Goal: Information Seeking & Learning: Check status

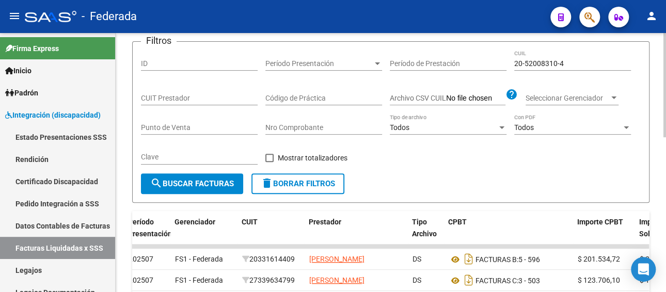
scroll to position [103, 0]
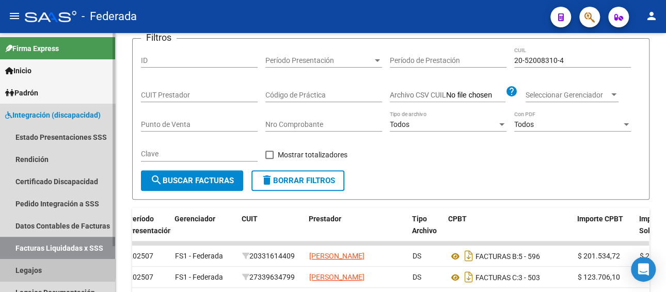
click at [26, 264] on link "Legajos" at bounding box center [57, 270] width 115 height 22
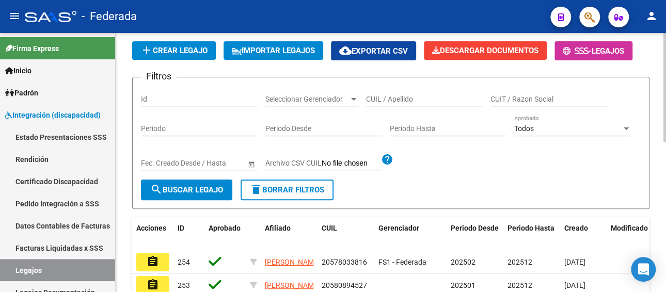
scroll to position [52, 0]
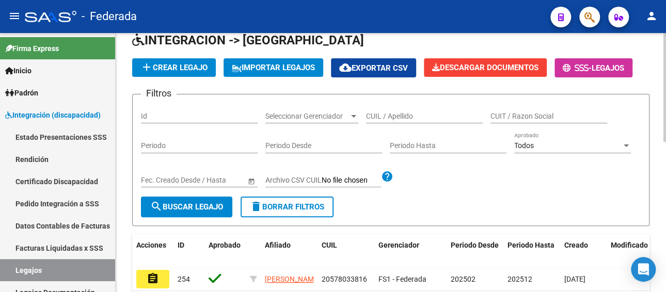
click at [396, 116] on input "CUIL / Apellido" at bounding box center [424, 116] width 117 height 9
paste input "20492696936"
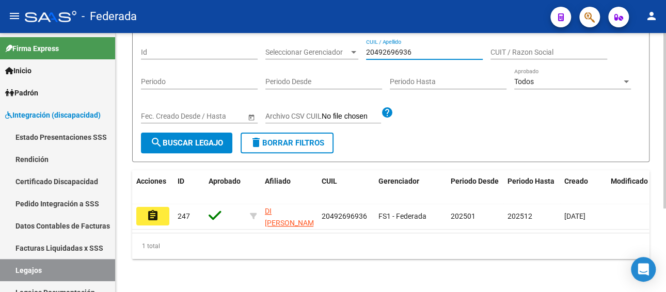
scroll to position [123, 0]
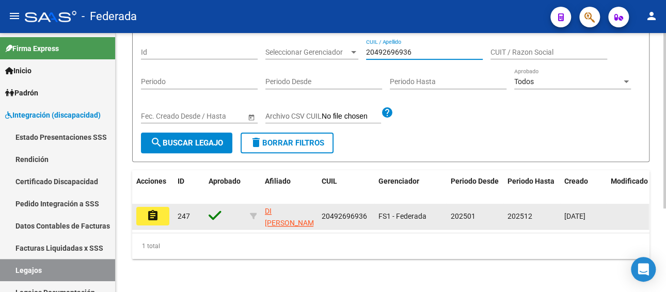
type input "20492696936"
drag, startPoint x: 367, startPoint y: 206, endPoint x: 321, endPoint y: 209, distance: 46.0
click at [322, 211] on div "20492696936" at bounding box center [346, 217] width 49 height 12
copy span "20492696936"
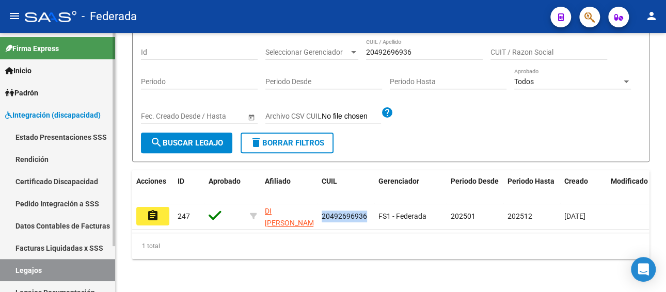
click at [43, 244] on link "Facturas Liquidadas x SSS" at bounding box center [57, 248] width 115 height 22
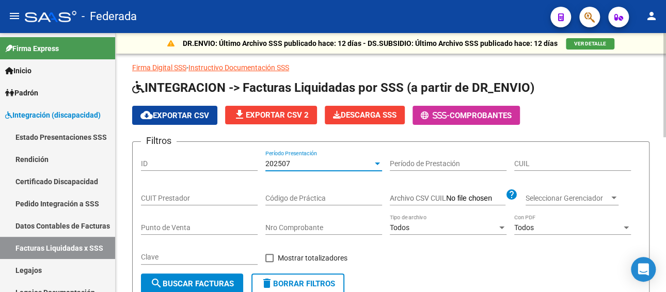
click at [304, 163] on div "202507" at bounding box center [318, 163] width 107 height 9
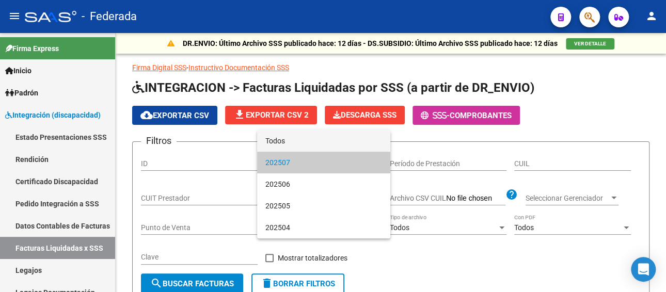
click at [295, 138] on span "Todos" at bounding box center [323, 141] width 117 height 22
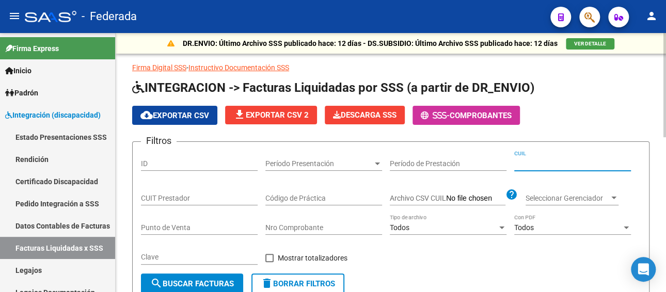
click at [535, 161] on input "CUIL" at bounding box center [572, 163] width 117 height 9
paste input "20-49269693-6"
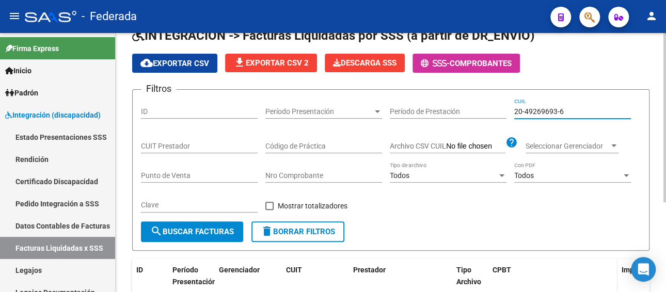
scroll to position [34, 0]
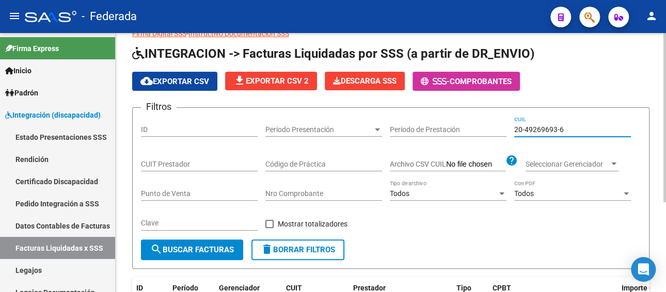
paste input
type input "20-49269693-6"
drag, startPoint x: 548, startPoint y: 125, endPoint x: 481, endPoint y: 125, distance: 67.6
click at [481, 125] on div "Filtros ID Período Presentación Período Presentación Período de Prestación 20-4…" at bounding box center [391, 177] width 500 height 123
click at [56, 262] on link "Legajos" at bounding box center [57, 270] width 115 height 22
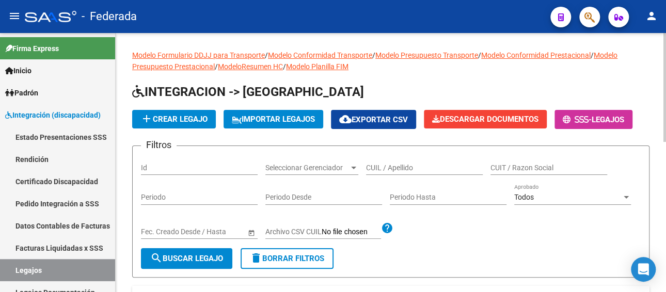
click at [405, 160] on div "CUIL / Apellido" at bounding box center [424, 164] width 117 height 21
paste input "DI [PERSON_NAME]"
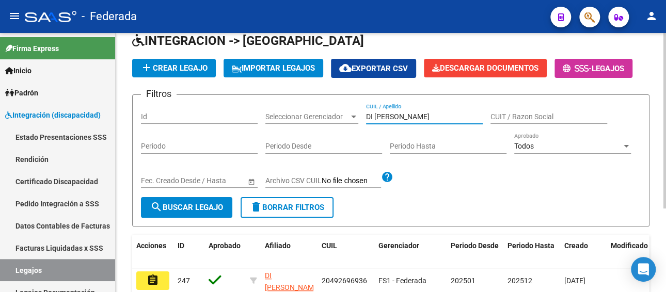
scroll to position [123, 0]
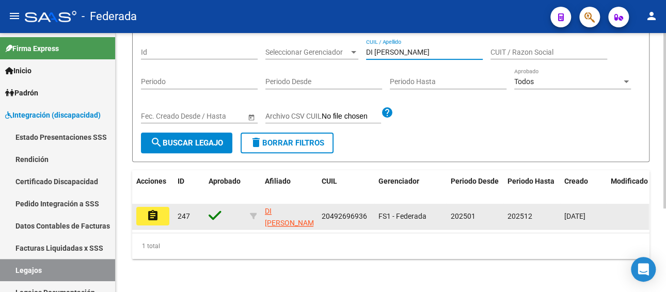
type input "DI [PERSON_NAME]"
drag, startPoint x: 370, startPoint y: 206, endPoint x: 318, endPoint y: 211, distance: 51.9
click at [318, 211] on datatable-body-cell "20492696936" at bounding box center [345, 216] width 57 height 25
copy span "20492696936"
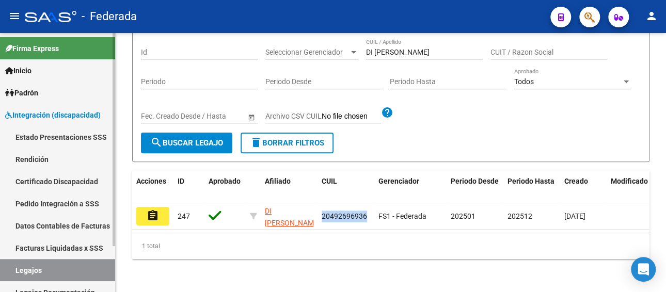
click at [52, 246] on link "Facturas Liquidadas x SSS" at bounding box center [57, 248] width 115 height 22
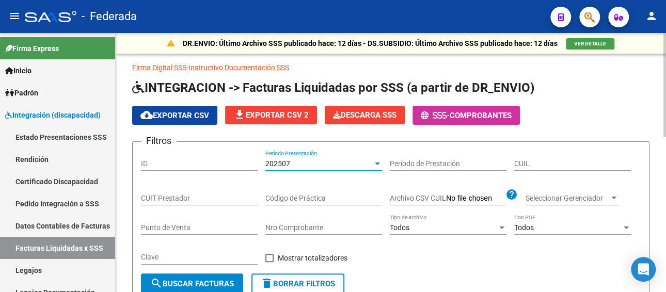
click at [351, 159] on div "202507" at bounding box center [318, 163] width 107 height 9
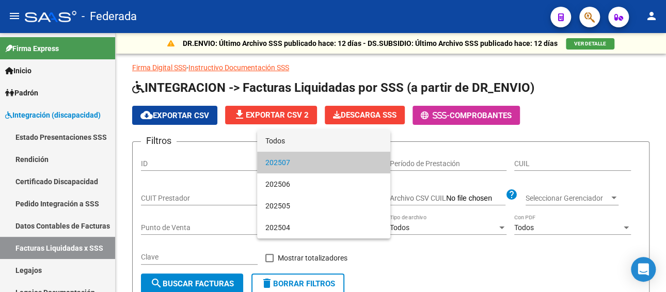
click at [314, 140] on span "Todos" at bounding box center [323, 141] width 117 height 22
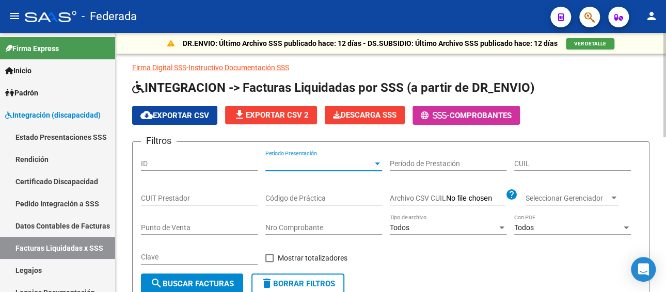
click at [525, 163] on input "CUIL" at bounding box center [572, 163] width 117 height 9
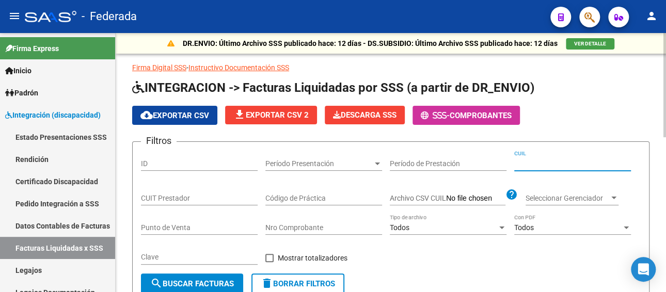
paste input "20-49269693-6"
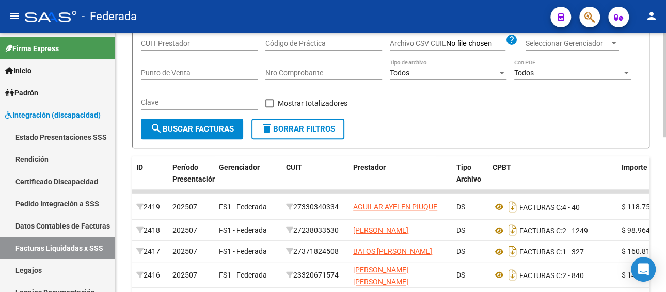
type input "20-49269693-6"
click at [219, 133] on span "search Buscar Facturas" at bounding box center [192, 128] width 84 height 9
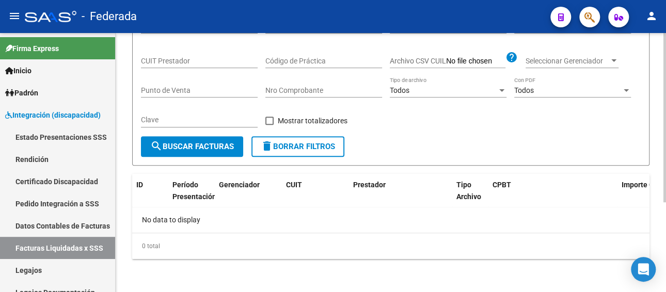
scroll to position [137, 0]
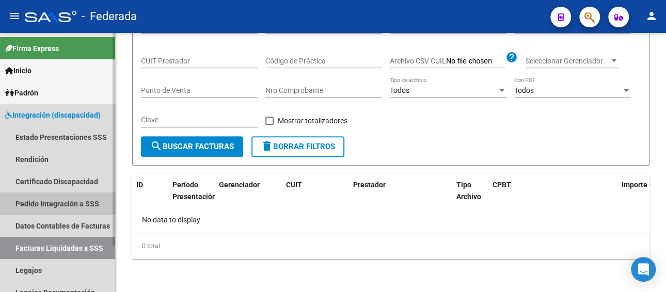
click at [37, 203] on link "Pedido Integración a SSS" at bounding box center [57, 204] width 115 height 22
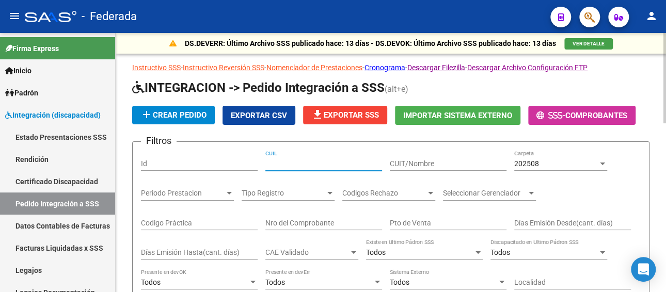
click at [296, 164] on input "CUIL" at bounding box center [323, 163] width 117 height 9
paste input "20492696936"
type input "20492696936"
click at [538, 155] on div "202508 Carpeta" at bounding box center [560, 160] width 93 height 21
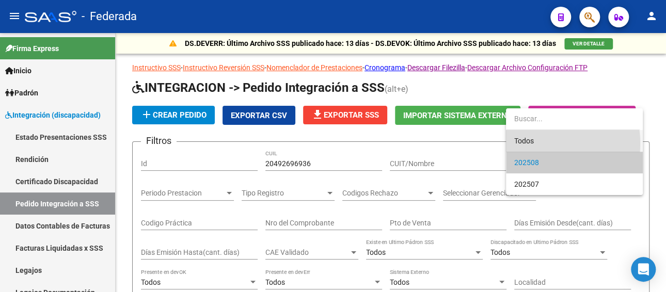
click at [536, 143] on span "Todos" at bounding box center [574, 141] width 120 height 22
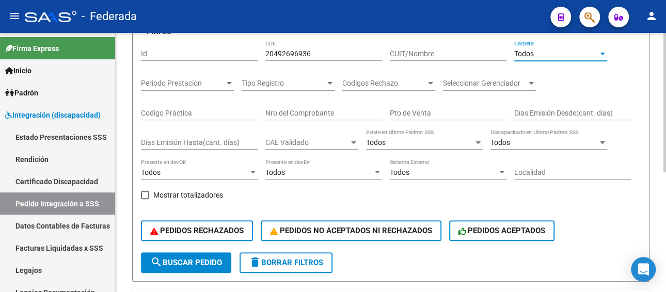
scroll to position [155, 0]
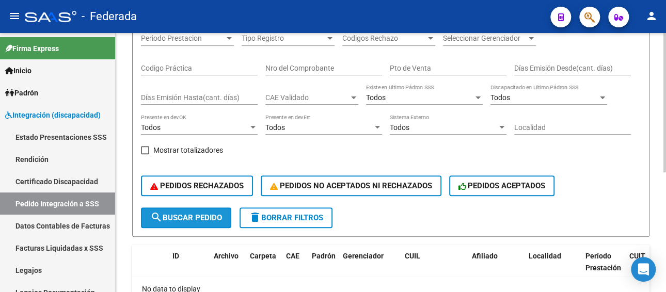
click at [163, 221] on span "search Buscar Pedido" at bounding box center [186, 217] width 72 height 9
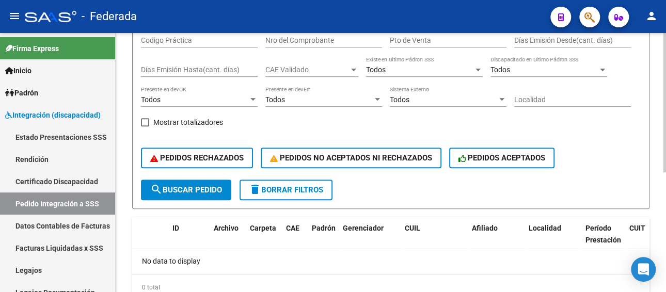
scroll to position [206, 0]
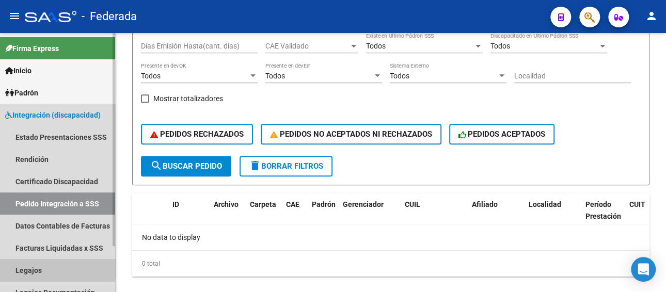
click at [26, 264] on link "Legajos" at bounding box center [57, 270] width 115 height 22
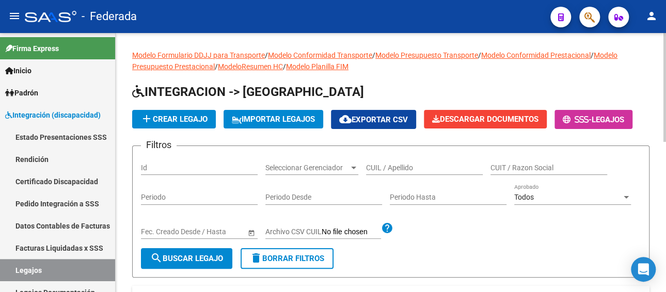
click at [402, 165] on input "CUIL / Apellido" at bounding box center [424, 168] width 117 height 9
paste input "20492696936"
type input "20492696936"
click at [185, 257] on span "search Buscar Legajo" at bounding box center [186, 258] width 73 height 9
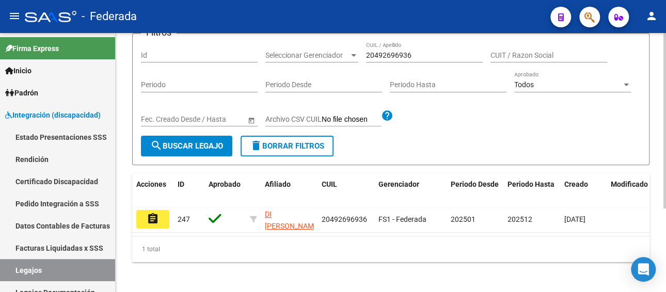
scroll to position [123, 0]
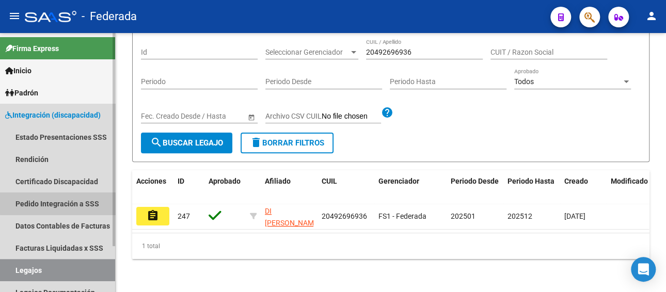
click at [60, 203] on link "Pedido Integración a SSS" at bounding box center [57, 204] width 115 height 22
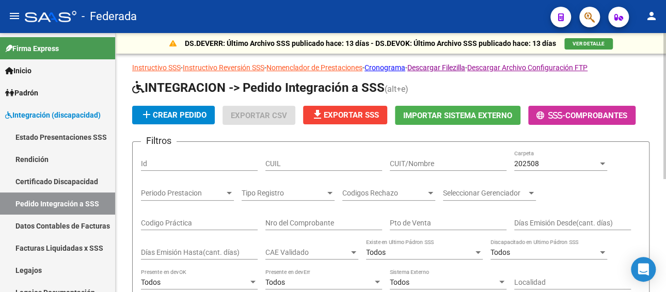
click at [318, 150] on div "CUIL" at bounding box center [323, 160] width 117 height 21
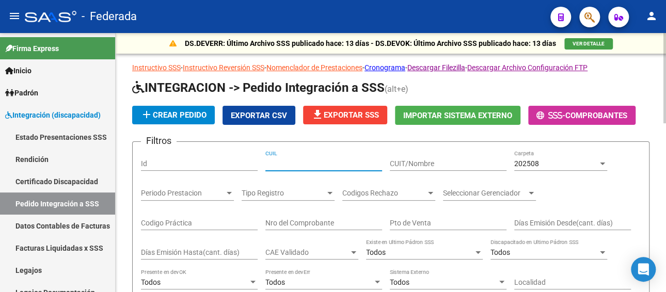
paste input "20492696936"
type input "20492696936"
click at [527, 165] on span "202508" at bounding box center [526, 163] width 25 height 8
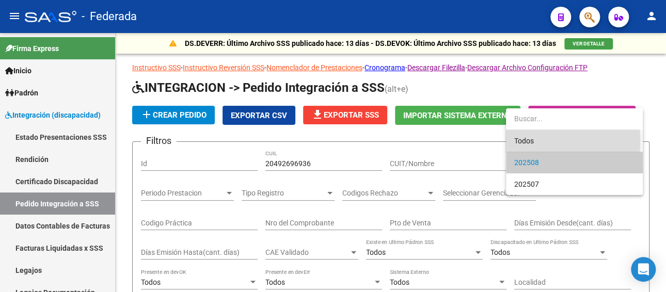
click at [521, 141] on span "Todos" at bounding box center [574, 141] width 120 height 22
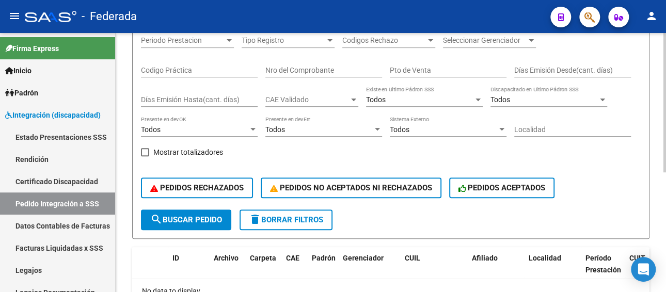
scroll to position [155, 0]
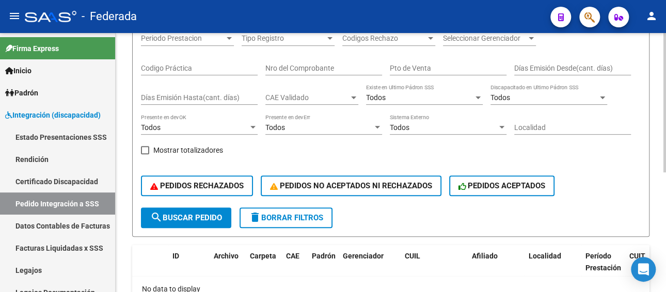
click at [156, 213] on mat-icon "search" at bounding box center [156, 217] width 12 height 12
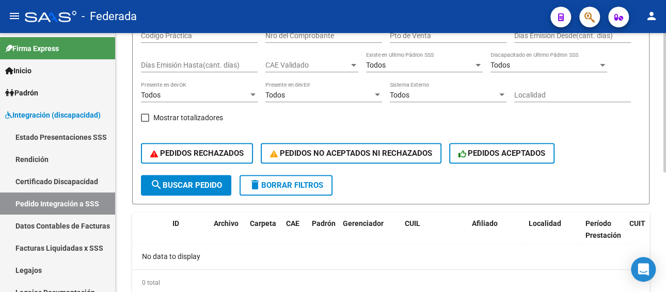
scroll to position [223, 0]
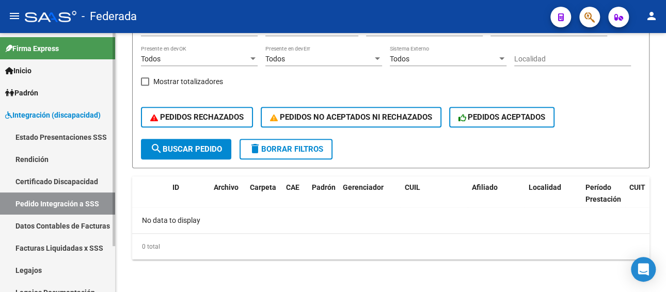
click at [58, 250] on link "Facturas Liquidadas x SSS" at bounding box center [57, 248] width 115 height 22
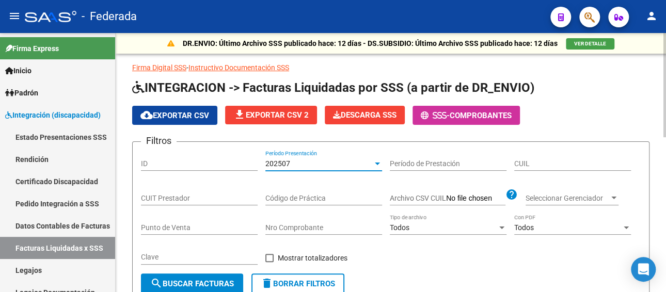
click at [359, 161] on div "202507" at bounding box center [318, 163] width 107 height 9
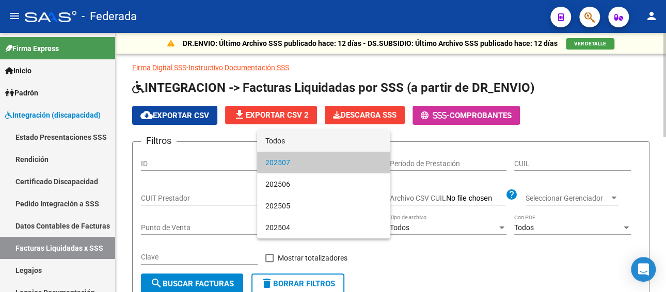
drag, startPoint x: 300, startPoint y: 141, endPoint x: 318, endPoint y: 150, distance: 19.9
click at [301, 141] on span "Todos" at bounding box center [323, 141] width 117 height 22
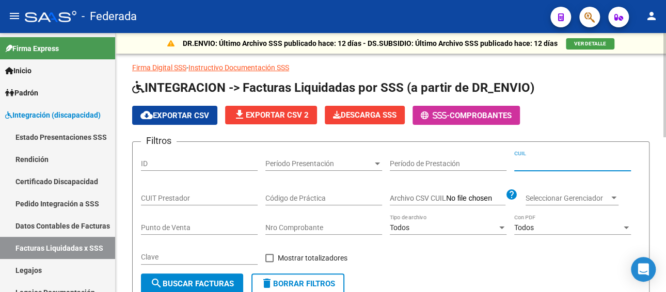
click at [598, 166] on input "CUIL" at bounding box center [572, 163] width 117 height 9
paste input "20-49269693-6"
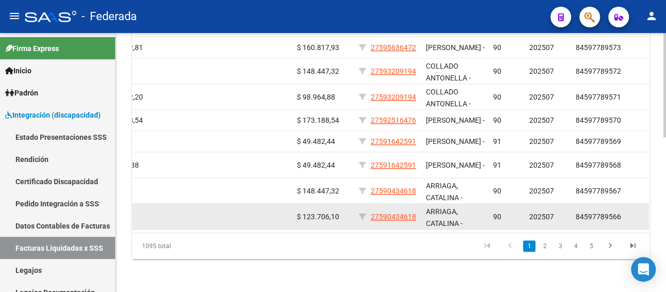
scroll to position [385, 0]
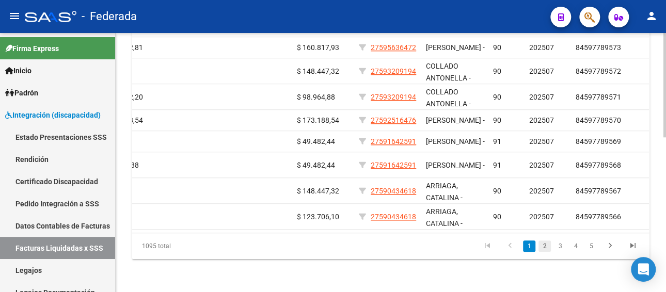
click at [544, 246] on link "2" at bounding box center [544, 246] width 12 height 11
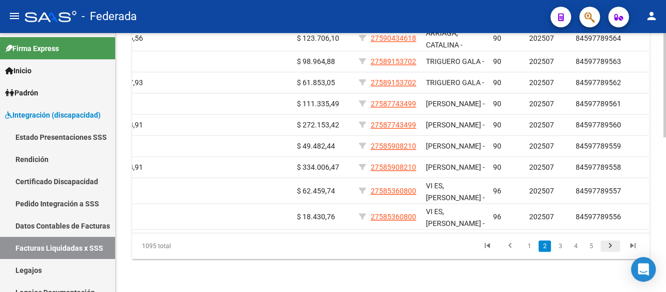
click at [608, 243] on icon "go to next page" at bounding box center [609, 247] width 13 height 12
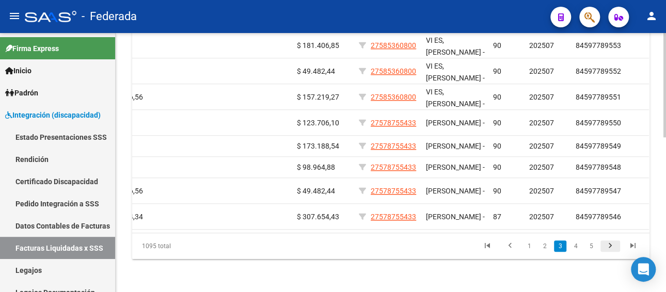
click at [608, 243] on icon "go to next page" at bounding box center [609, 247] width 13 height 12
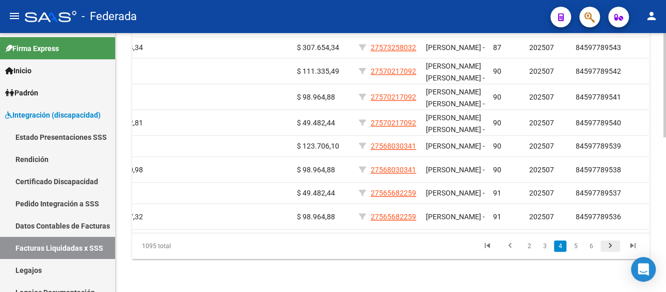
click at [612, 248] on icon "go to next page" at bounding box center [609, 247] width 13 height 12
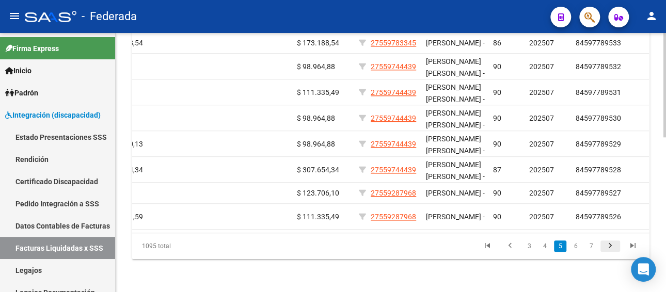
click at [612, 248] on icon "go to next page" at bounding box center [609, 247] width 13 height 12
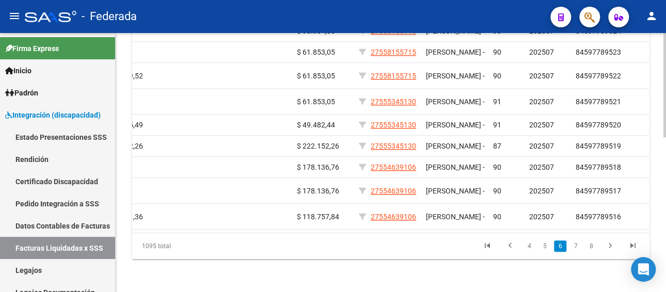
click at [628, 246] on icon "go to last page" at bounding box center [632, 247] width 13 height 12
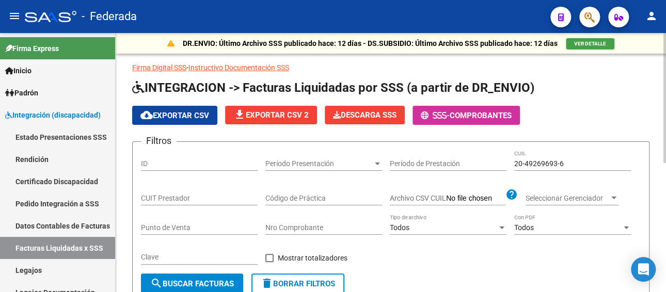
scroll to position [52, 0]
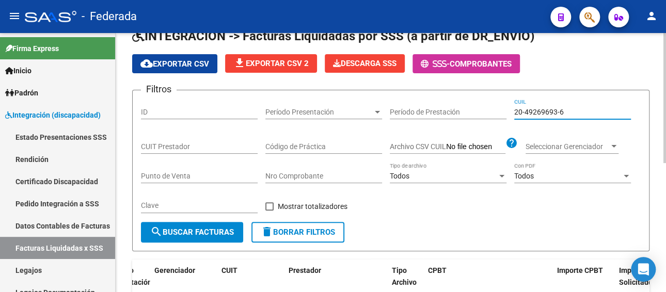
drag, startPoint x: 567, startPoint y: 108, endPoint x: 506, endPoint y: 111, distance: 61.5
click at [506, 111] on div "Filtros ID Período Presentación Período Presentación Período de Prestación 20-4…" at bounding box center [391, 160] width 500 height 123
paste input
type input "20-49269693-6"
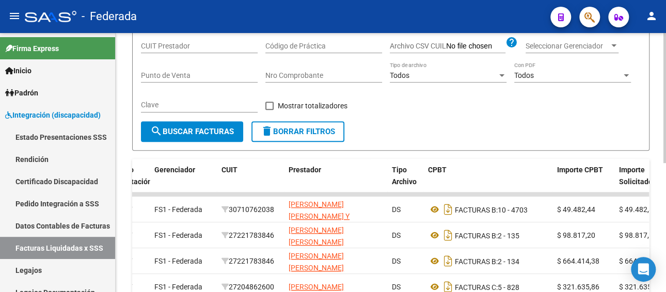
scroll to position [155, 0]
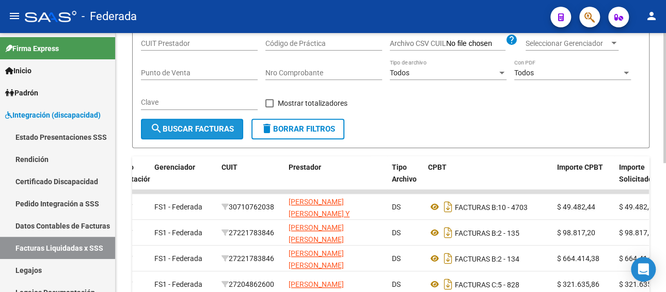
click at [184, 122] on button "search Buscar Facturas" at bounding box center [192, 129] width 102 height 21
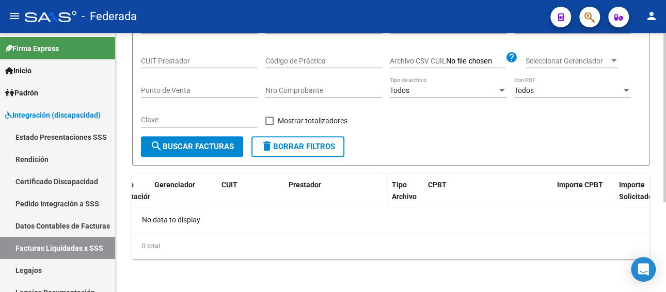
scroll to position [86, 0]
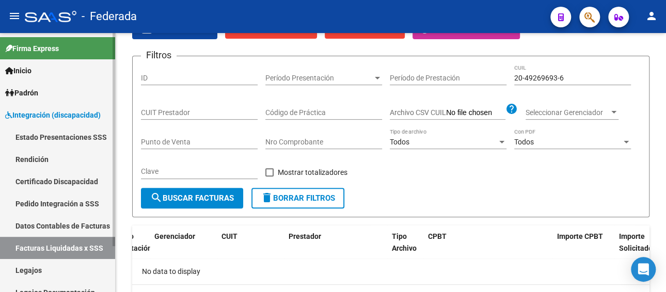
click at [46, 202] on link "Pedido Integración a SSS" at bounding box center [57, 204] width 115 height 22
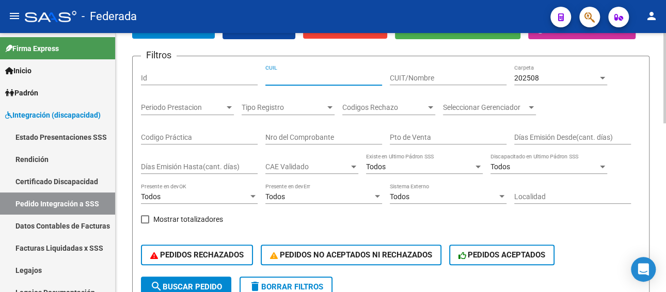
click at [327, 77] on input "CUIL" at bounding box center [323, 78] width 117 height 9
paste input "20492696936"
type input "20492696936"
click at [553, 83] on div "202508 Carpeta" at bounding box center [560, 75] width 93 height 21
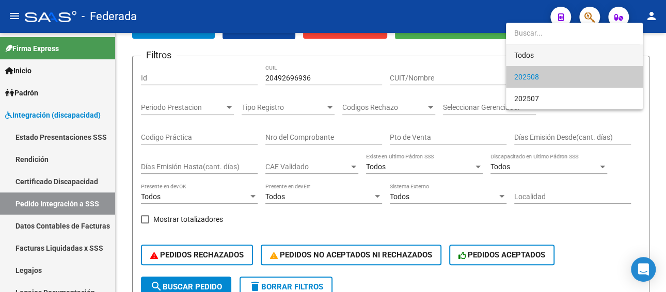
click at [528, 54] on span "Todos" at bounding box center [574, 55] width 120 height 22
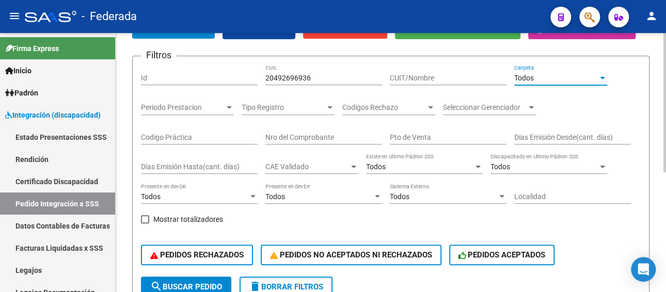
scroll to position [189, 0]
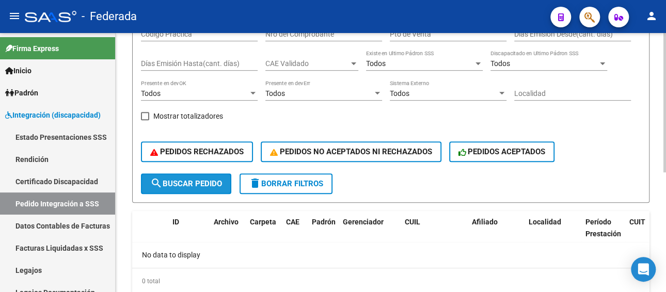
click at [177, 186] on span "search Buscar Pedido" at bounding box center [186, 183] width 72 height 9
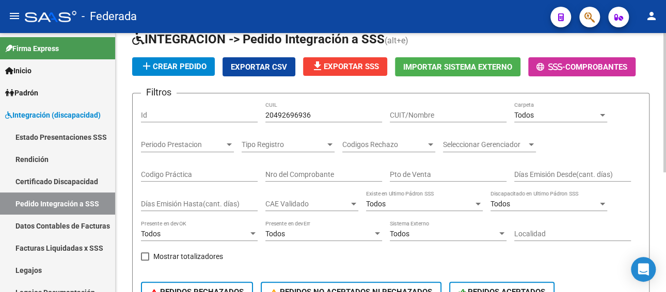
scroll to position [17, 0]
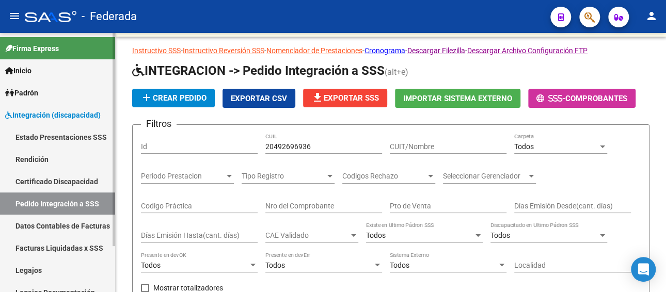
click at [56, 202] on link "Pedido Integración a SSS" at bounding box center [57, 204] width 115 height 22
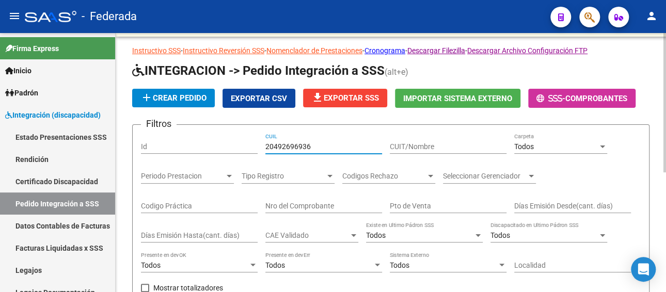
drag, startPoint x: 317, startPoint y: 145, endPoint x: 234, endPoint y: 145, distance: 82.6
click at [234, 145] on div "Filtros Id 20492696936 CUIL CUIT/Nombre Todos Carpeta Periodo Prestacion Period…" at bounding box center [391, 239] width 500 height 212
click at [524, 146] on span "Todos" at bounding box center [524, 146] width 20 height 8
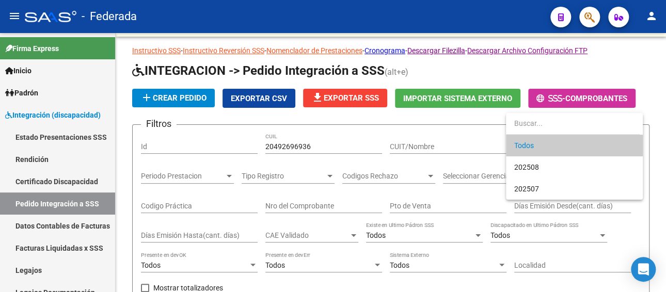
click at [521, 144] on span "Todos" at bounding box center [574, 146] width 120 height 22
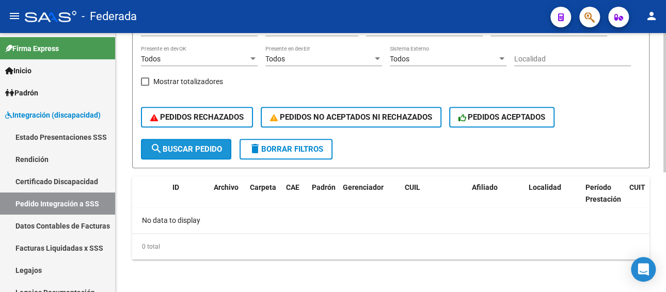
click at [182, 141] on button "search Buscar Pedido" at bounding box center [186, 149] width 90 height 21
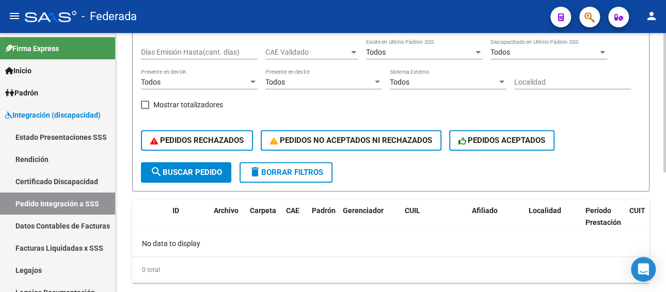
scroll to position [223, 0]
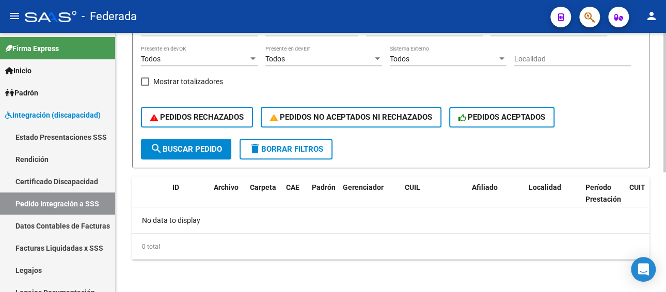
click at [181, 146] on span "search Buscar Pedido" at bounding box center [186, 149] width 72 height 9
click at [35, 264] on link "Legajos" at bounding box center [57, 270] width 115 height 22
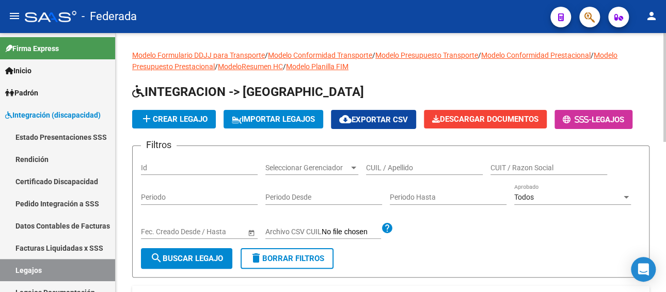
click at [383, 166] on input "CUIL / Apellido" at bounding box center [424, 168] width 117 height 9
paste input "DI [PERSON_NAME]"
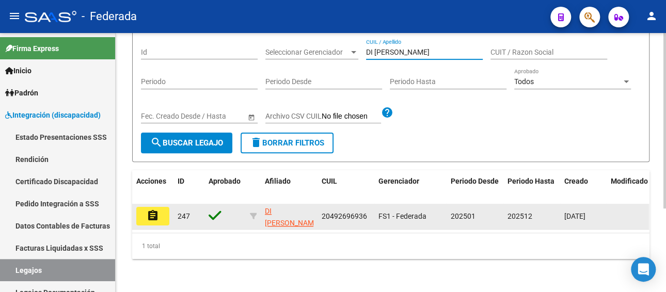
type input "DI [PERSON_NAME]"
drag, startPoint x: 367, startPoint y: 205, endPoint x: 318, endPoint y: 207, distance: 48.5
click at [318, 207] on datatable-body-cell "20492696936" at bounding box center [345, 216] width 57 height 25
copy span "20492696936"
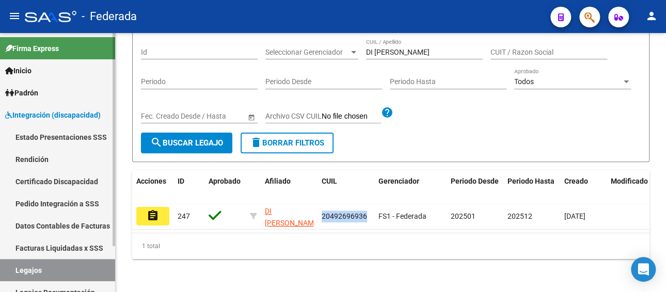
click at [56, 209] on link "Pedido Integración a SSS" at bounding box center [57, 204] width 115 height 22
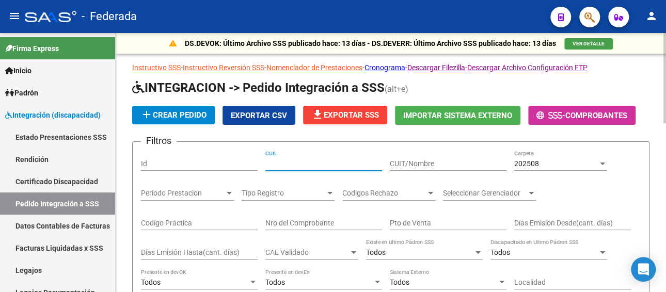
click at [295, 161] on input "CUIL" at bounding box center [323, 163] width 117 height 9
paste input "20492696936"
type input "20492696936"
click at [554, 164] on div "202508" at bounding box center [556, 163] width 84 height 9
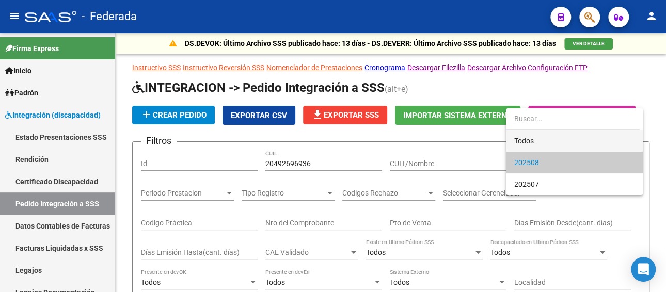
click at [525, 143] on span "Todos" at bounding box center [574, 141] width 120 height 22
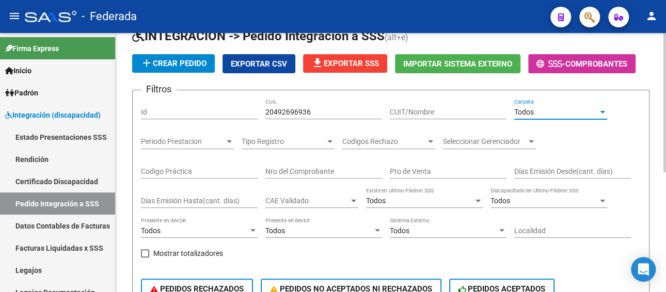
scroll to position [103, 0]
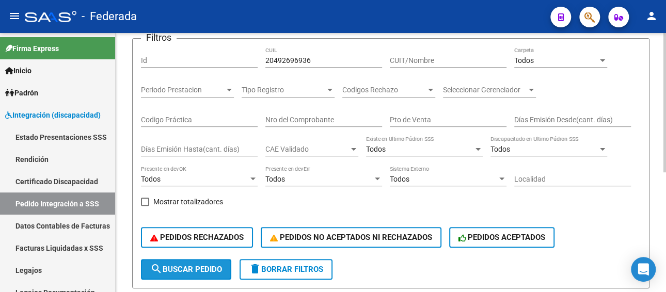
click at [184, 273] on span "search Buscar Pedido" at bounding box center [186, 269] width 72 height 9
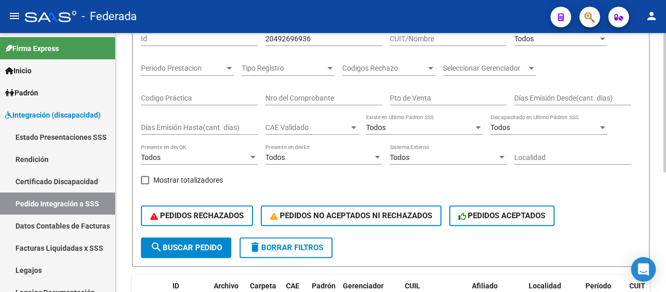
scroll to position [172, 0]
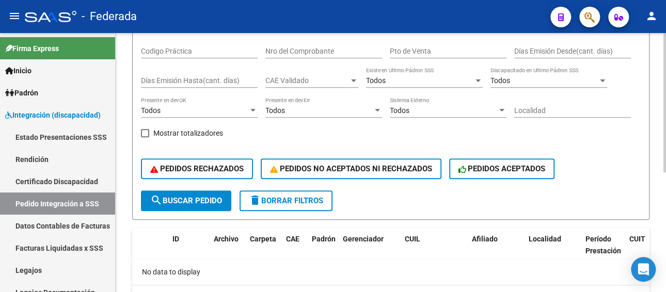
click at [203, 197] on span "search Buscar Pedido" at bounding box center [186, 200] width 72 height 9
click at [62, 246] on link "Facturas Liquidadas x SSS" at bounding box center [57, 248] width 115 height 22
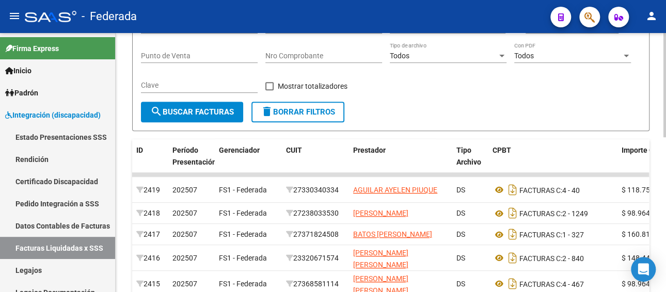
click at [336, 52] on input "Nro Comprobante" at bounding box center [323, 56] width 117 height 9
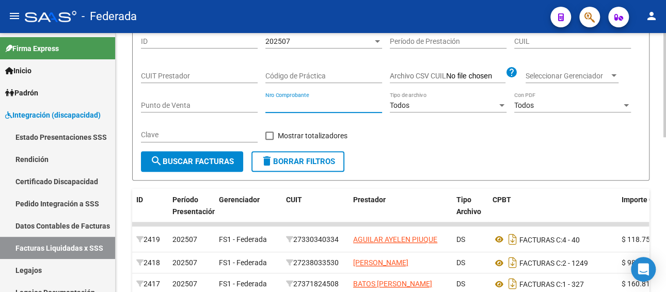
scroll to position [17, 0]
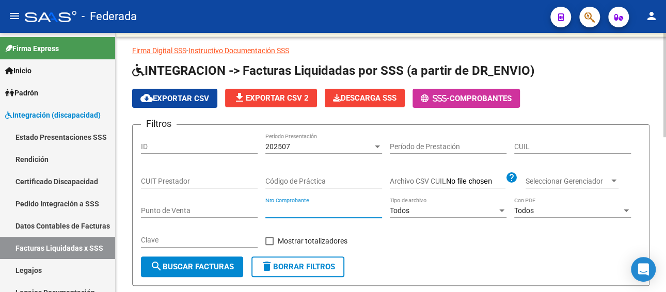
click at [322, 146] on div "202507" at bounding box center [318, 146] width 107 height 9
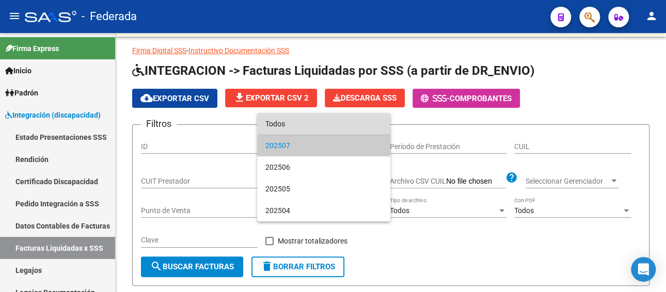
click at [308, 122] on span "Todos" at bounding box center [323, 124] width 117 height 22
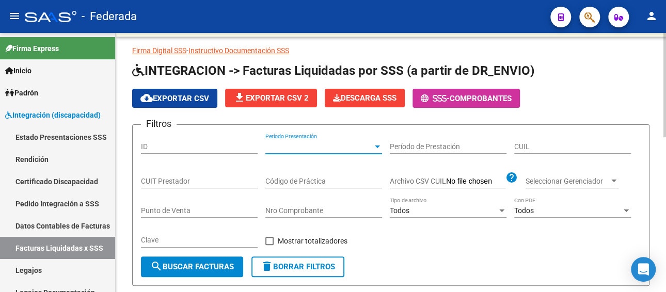
click at [557, 148] on input "CUIL" at bounding box center [572, 146] width 117 height 9
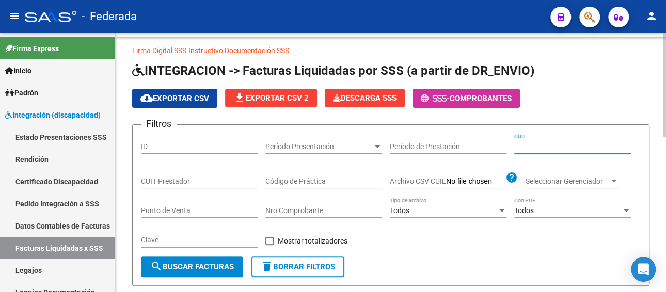
paste input "20-49269693-6"
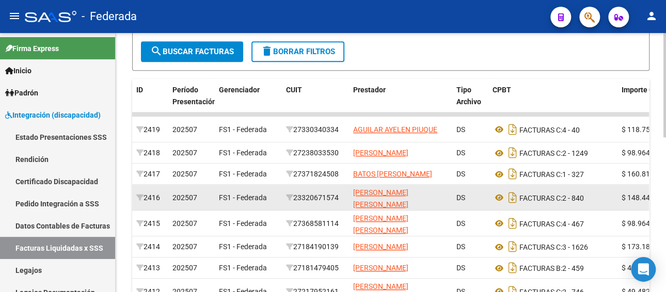
scroll to position [172, 0]
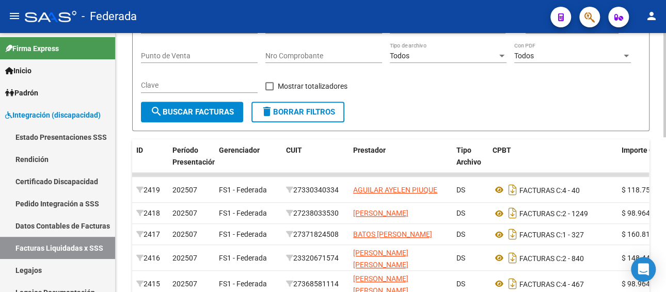
type input "20-49269693-6"
click at [193, 109] on span "search Buscar Facturas" at bounding box center [192, 111] width 84 height 9
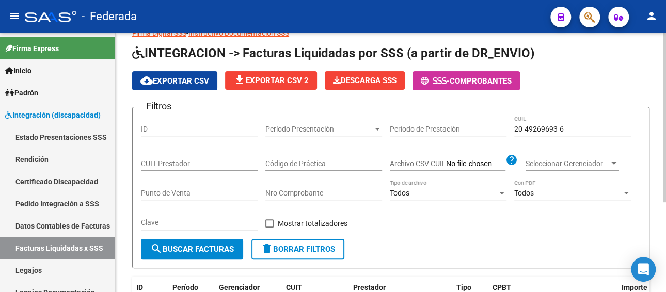
scroll to position [34, 0]
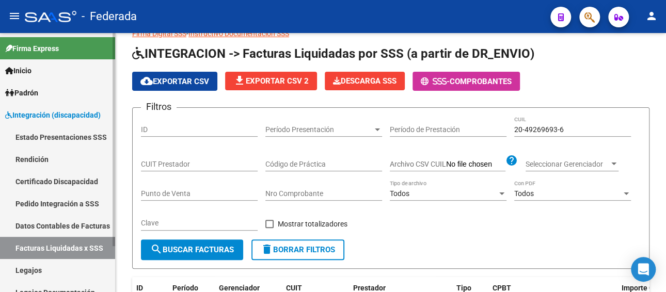
click at [39, 266] on link "Legajos" at bounding box center [57, 270] width 115 height 22
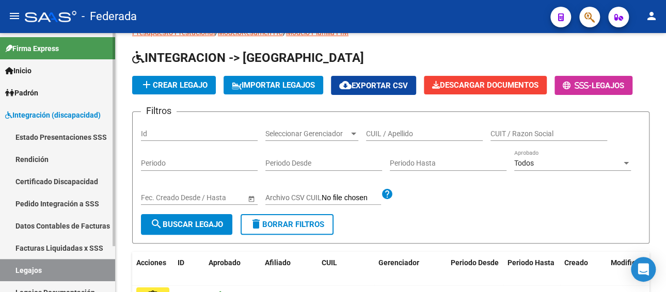
click at [72, 247] on link "Facturas Liquidadas x SSS" at bounding box center [57, 248] width 115 height 22
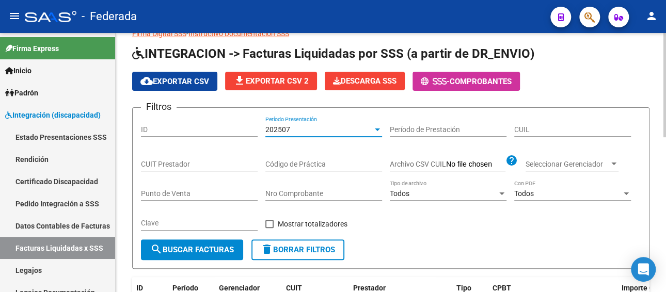
click at [321, 132] on div "202507" at bounding box center [318, 129] width 107 height 9
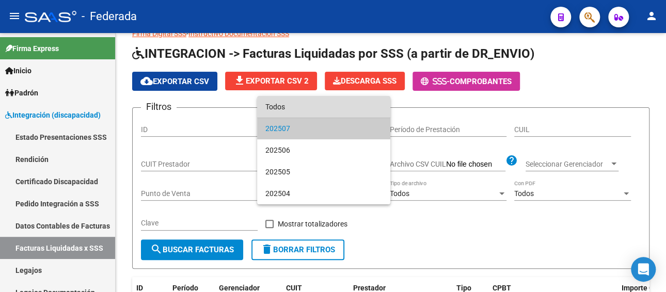
click at [315, 111] on span "Todos" at bounding box center [323, 107] width 117 height 22
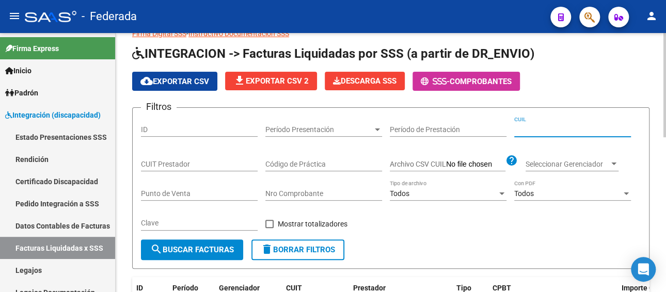
click at [550, 129] on input "CUIL" at bounding box center [572, 129] width 117 height 9
paste input "27-51556815-3"
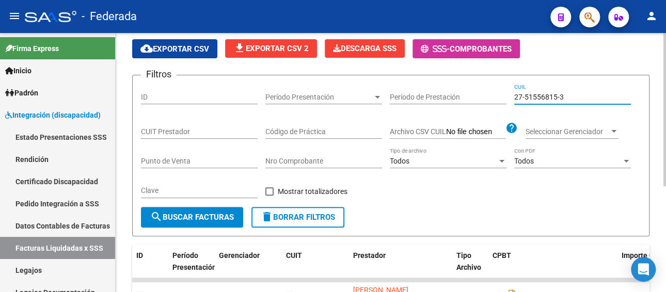
scroll to position [179, 0]
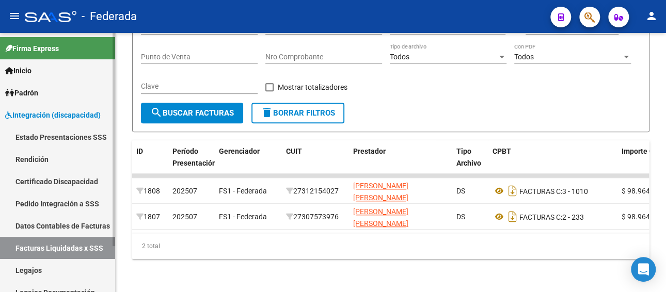
type input "27-51556815-3"
click at [49, 203] on link "Pedido Integración a SSS" at bounding box center [57, 204] width 115 height 22
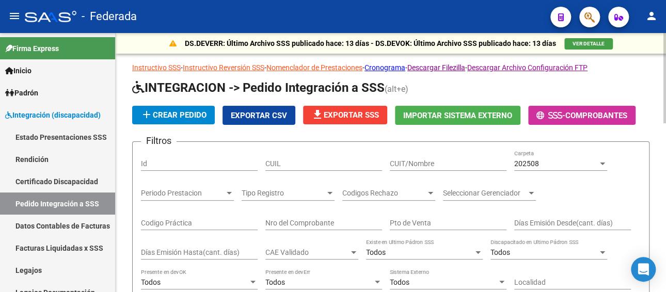
click at [277, 163] on input "CUIL" at bounding box center [323, 163] width 117 height 9
paste input "27515568153"
type input "27515568153"
click at [560, 161] on div "202508" at bounding box center [556, 163] width 84 height 9
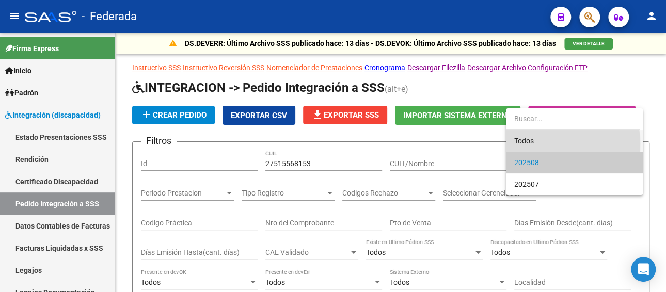
click at [538, 143] on span "Todos" at bounding box center [574, 141] width 120 height 22
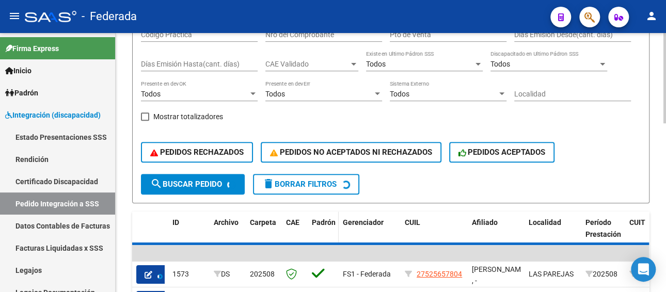
scroll to position [206, 0]
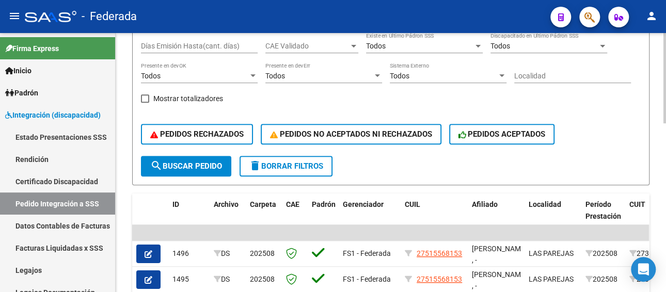
click at [196, 160] on button "search Buscar Pedido" at bounding box center [186, 166] width 90 height 21
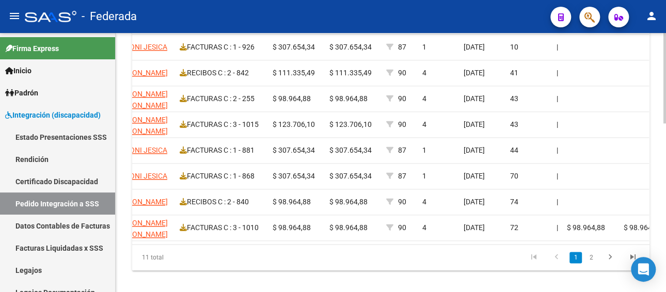
scroll to position [0, 451]
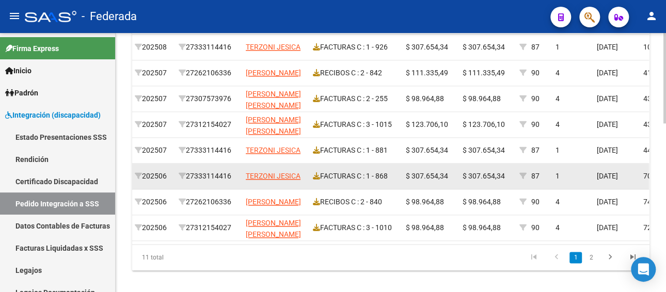
drag, startPoint x: 237, startPoint y: 174, endPoint x: 189, endPoint y: 177, distance: 48.6
click at [189, 177] on datatable-body-cell "27333114416" at bounding box center [207, 176] width 67 height 25
copy div "27333114416"
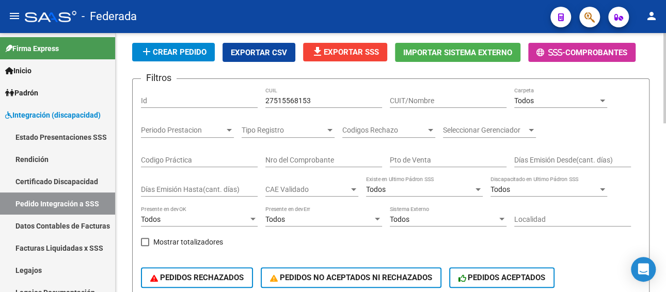
scroll to position [52, 0]
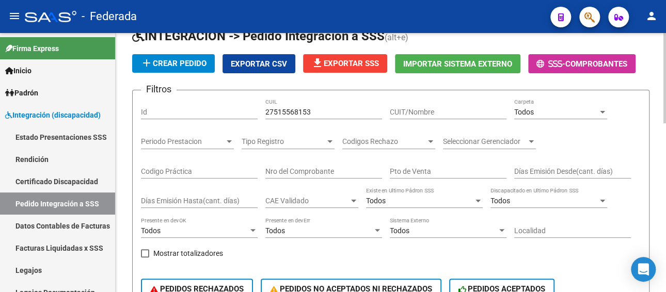
click at [407, 115] on input "CUIT/Nombre" at bounding box center [448, 112] width 117 height 9
paste input "27333114416"
type input "27333114416"
drag, startPoint x: 326, startPoint y: 110, endPoint x: 223, endPoint y: 108, distance: 102.2
click at [223, 108] on div "Filtros Id 27515568153 CUIL 27333114416 CUIT/Nombre Todos Carpeta Periodo Prest…" at bounding box center [391, 205] width 500 height 212
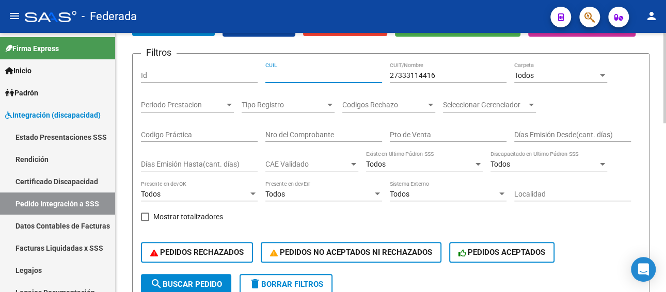
scroll to position [103, 0]
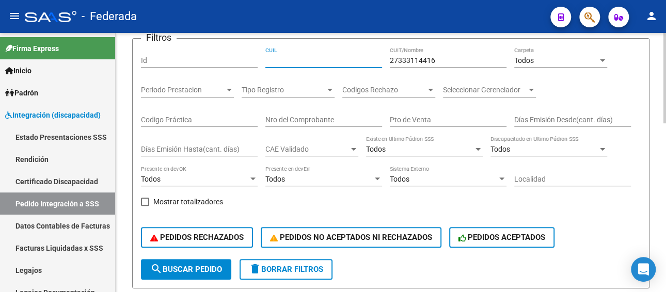
click at [182, 263] on button "search Buscar Pedido" at bounding box center [186, 269] width 90 height 21
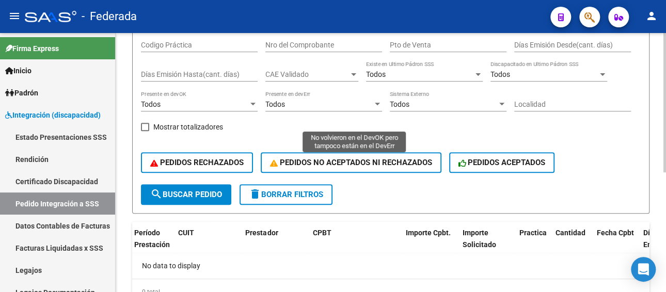
scroll to position [120, 0]
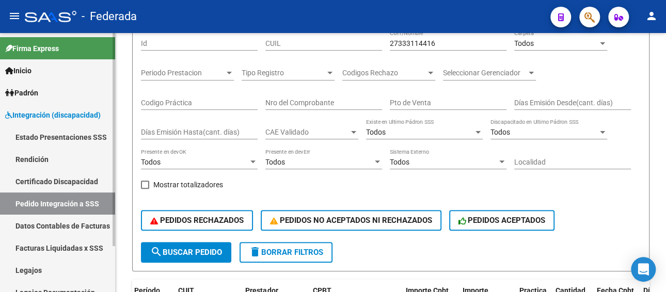
drag, startPoint x: 62, startPoint y: 246, endPoint x: 106, endPoint y: 237, distance: 44.7
click at [63, 246] on link "Facturas Liquidadas x SSS" at bounding box center [57, 248] width 115 height 22
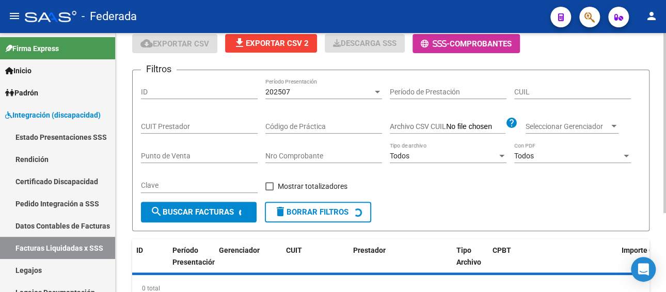
scroll to position [10, 0]
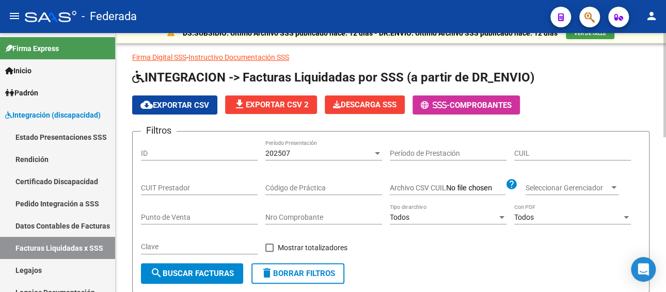
click at [300, 151] on div "202507" at bounding box center [318, 153] width 107 height 9
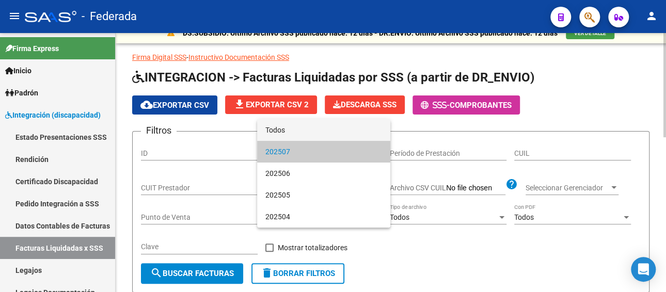
drag, startPoint x: 301, startPoint y: 126, endPoint x: 314, endPoint y: 135, distance: 15.2
click at [302, 126] on span "Todos" at bounding box center [323, 130] width 117 height 22
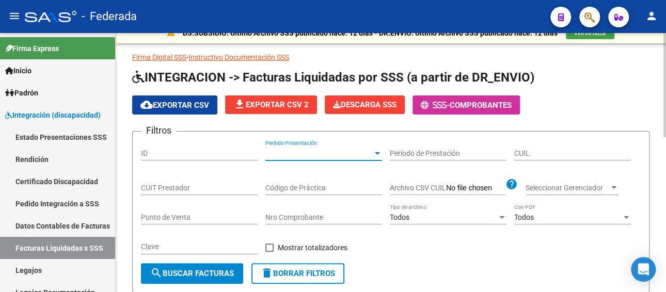
click at [222, 188] on input "CUIT Prestador" at bounding box center [199, 188] width 117 height 9
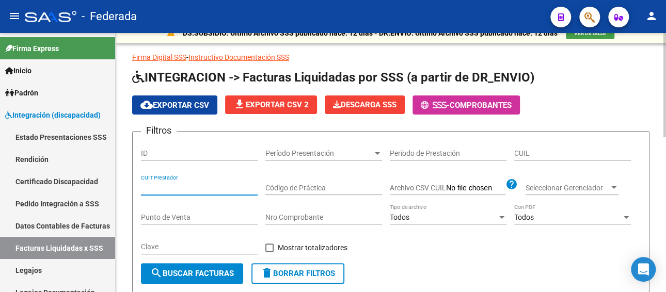
paste input "27-33311441-6"
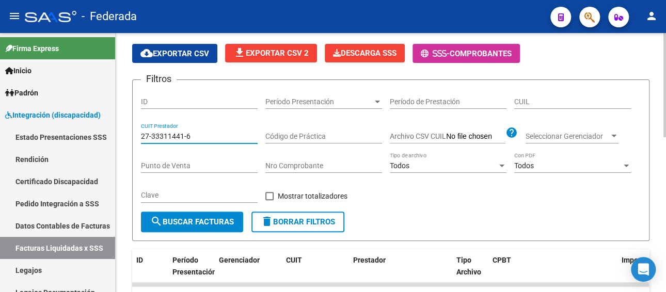
type input "27-33311441-6"
click at [215, 213] on button "search Buscar Facturas" at bounding box center [192, 222] width 102 height 21
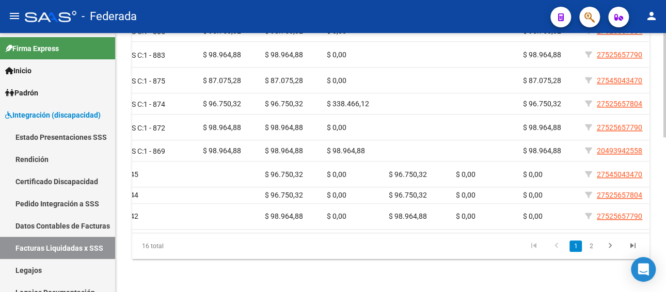
scroll to position [0, 361]
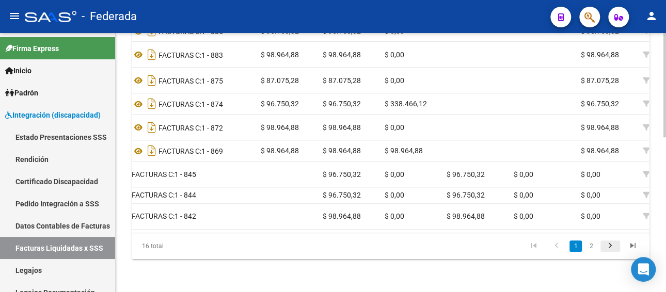
click at [607, 253] on icon "go to next page" at bounding box center [609, 247] width 13 height 12
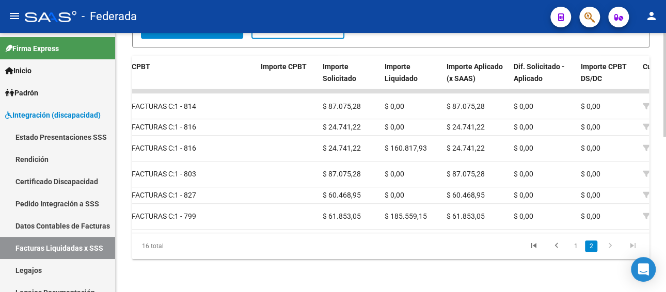
scroll to position [263, 0]
click at [557, 247] on icon "go to previous page" at bounding box center [556, 247] width 13 height 12
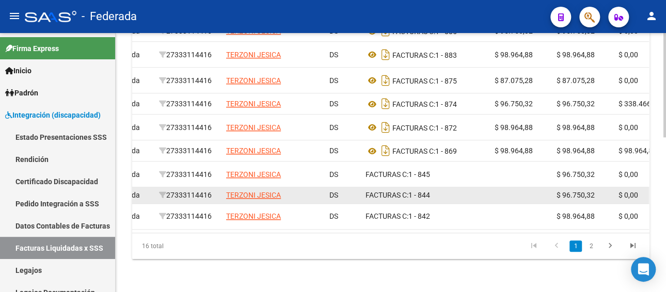
scroll to position [0, 123]
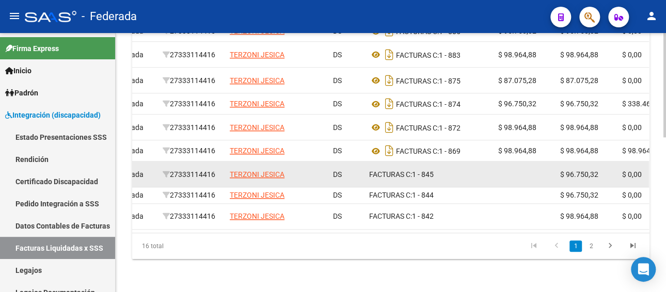
drag, startPoint x: 219, startPoint y: 173, endPoint x: 171, endPoint y: 175, distance: 48.0
click at [171, 175] on div "27333114416" at bounding box center [192, 175] width 59 height 12
copy div "27333114416"
